Goal: Go to known website: Access a specific website the user already knows

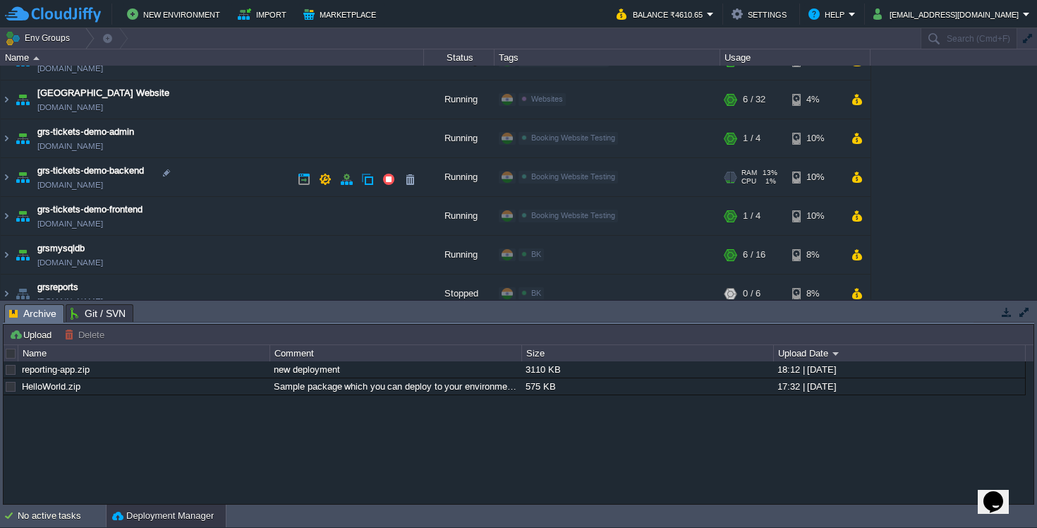
scroll to position [155, 0]
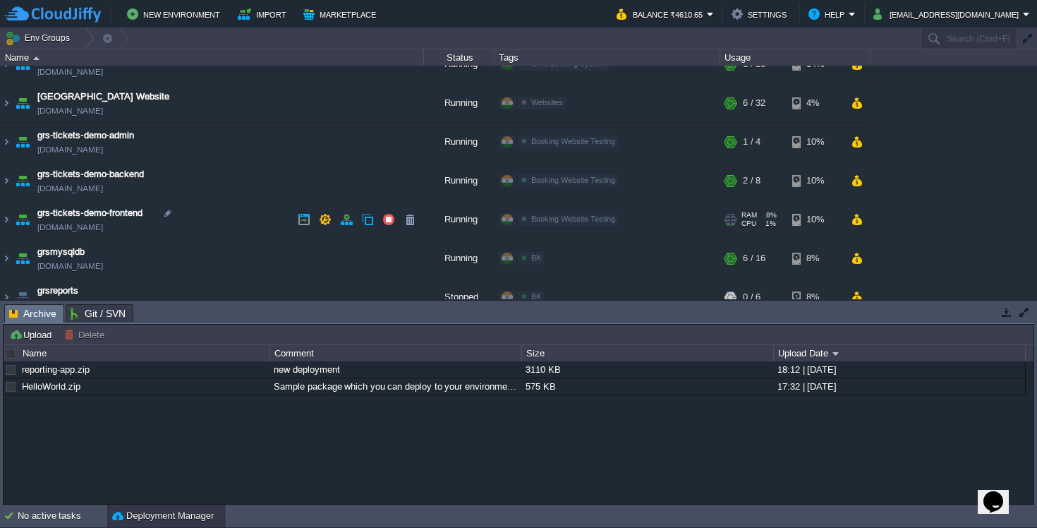
click at [103, 229] on link "grs-tickets-demo-frontend.cloudjiffy.net" at bounding box center [70, 227] width 66 height 14
click at [103, 150] on link "grs-tickets-demo-admin.cloudjiffy.net" at bounding box center [70, 150] width 66 height 14
